Goal: Complete application form

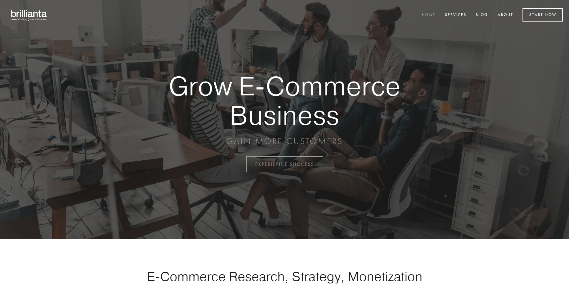
scroll to position [1615, 0]
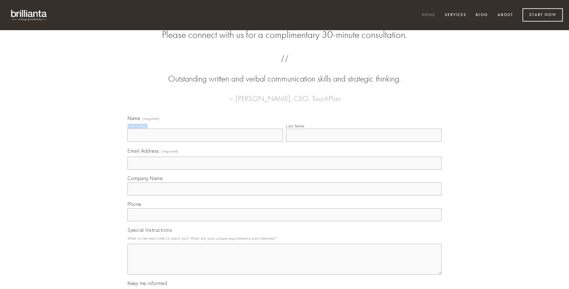
type input "[PERSON_NAME]"
click at [364, 142] on input "Last Name" at bounding box center [364, 135] width 156 height 13
type input "[PERSON_NAME]"
click at [285, 170] on input "Email Address (required)" at bounding box center [285, 163] width 314 height 13
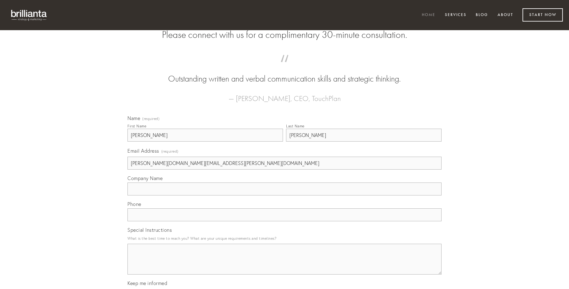
type input "[PERSON_NAME][DOMAIN_NAME][EMAIL_ADDRESS][PERSON_NAME][DOMAIN_NAME]"
click at [285, 196] on input "Company Name" at bounding box center [285, 189] width 314 height 13
type input "trado"
click at [285, 222] on input "text" at bounding box center [285, 215] width 314 height 13
click at [285, 265] on textarea "Special Instructions" at bounding box center [285, 259] width 314 height 31
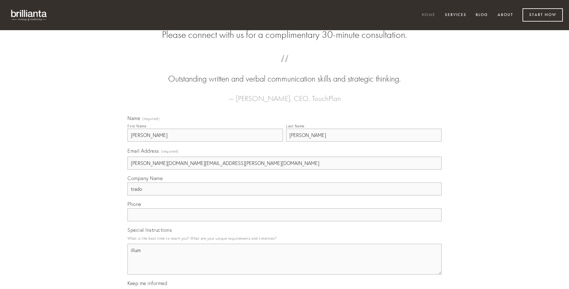
type textarea "illum"
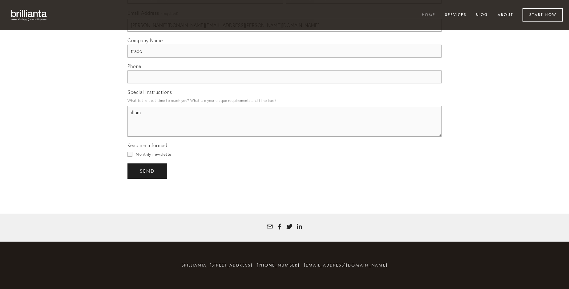
click at [148, 171] on span "send" at bounding box center [147, 172] width 15 height 6
